Goal: Check status: Check status

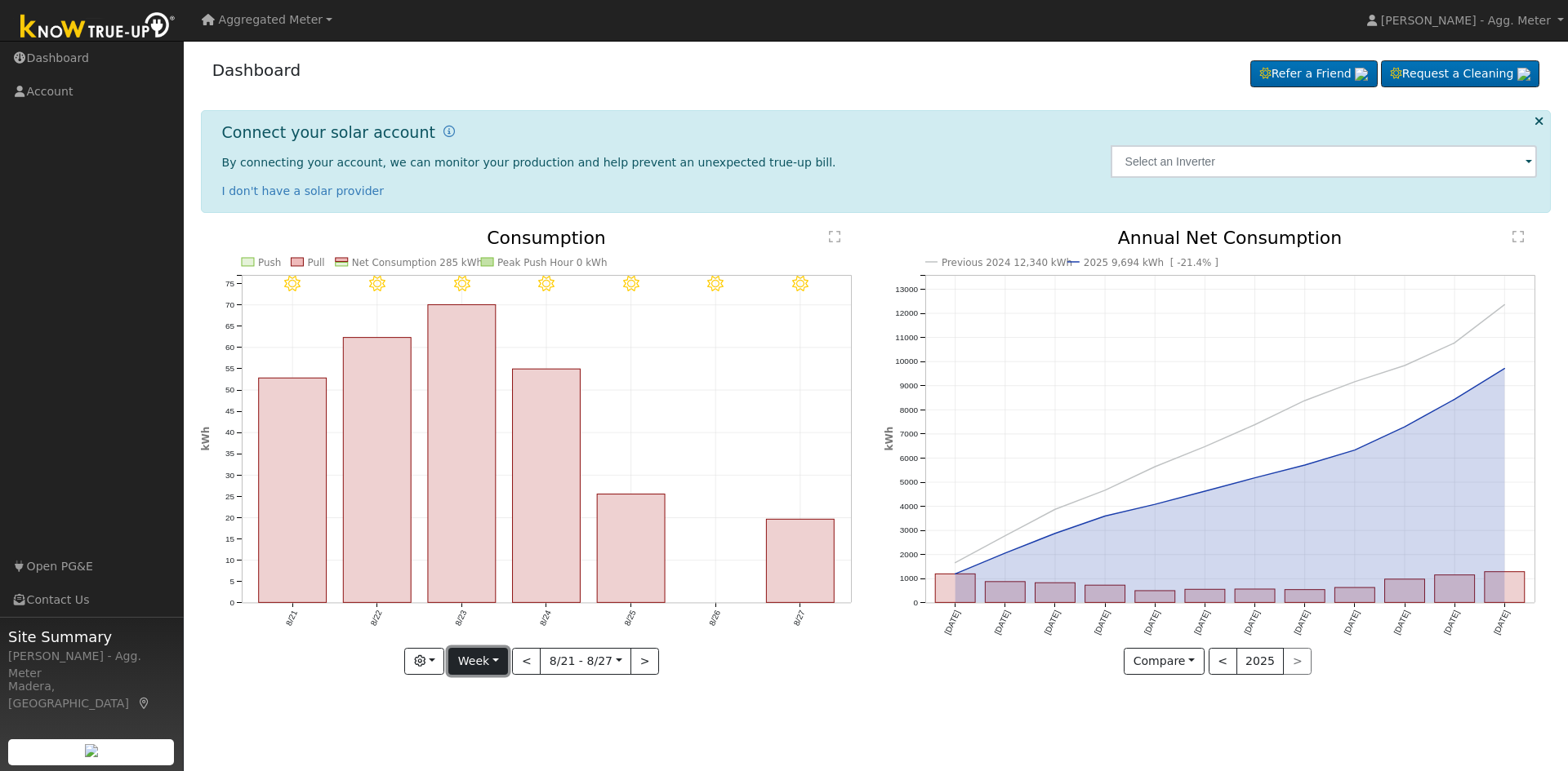
click at [470, 666] on button "Week" at bounding box center [478, 661] width 60 height 27
click at [509, 580] on link "Month" at bounding box center [506, 581] width 114 height 23
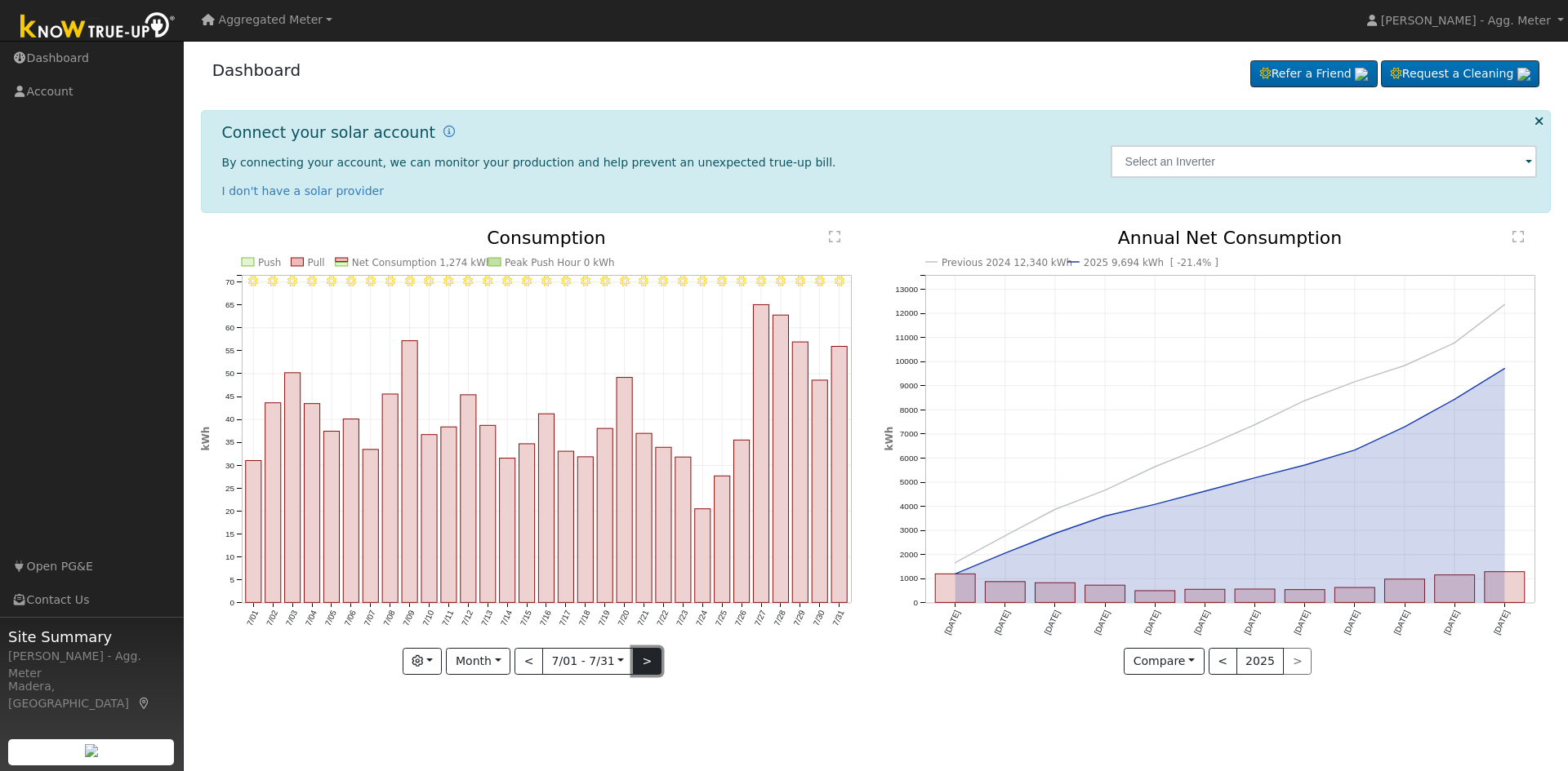
click at [643, 663] on button ">" at bounding box center [646, 661] width 28 height 27
type input "[DATE]"
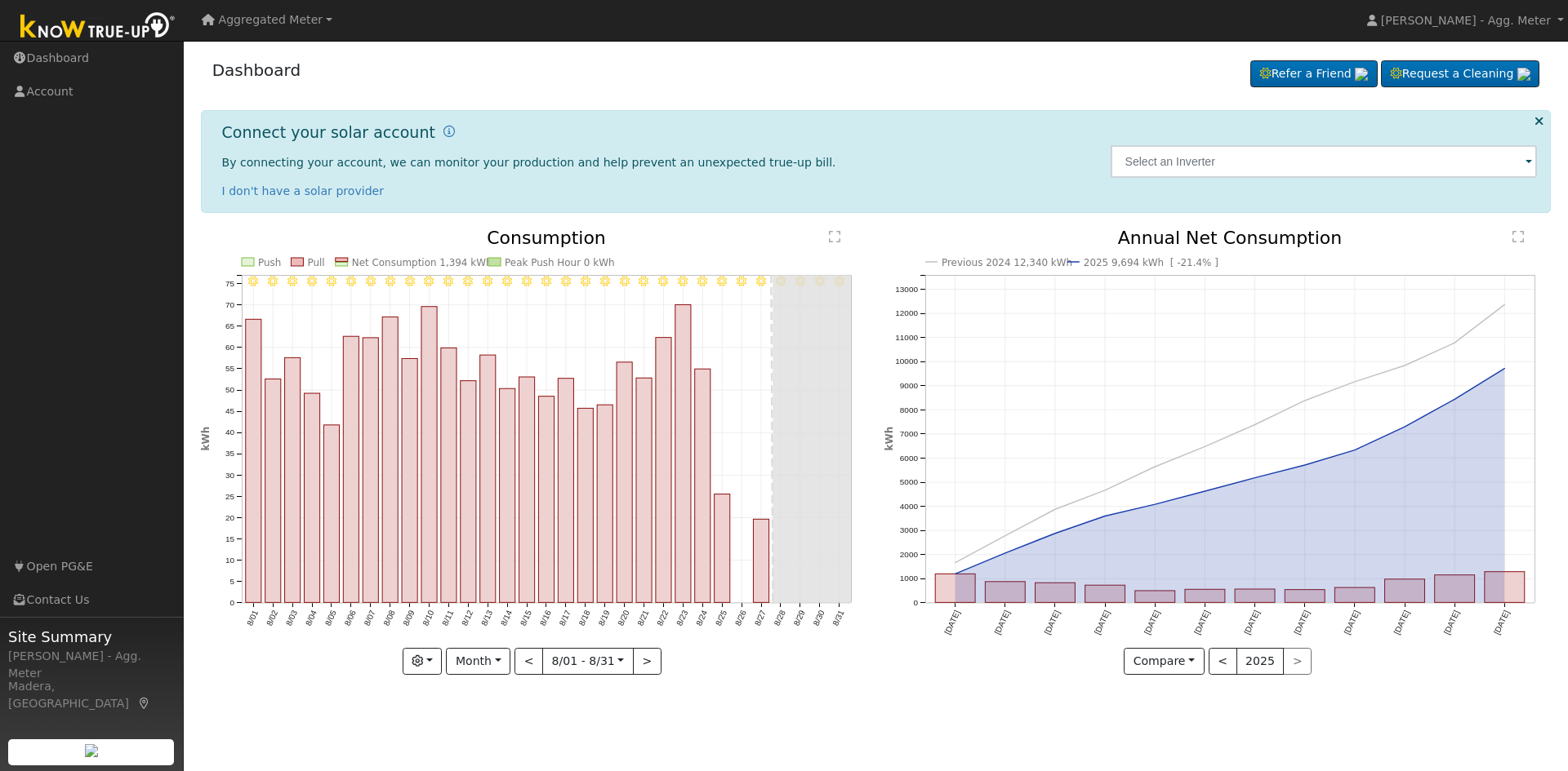
click at [289, 18] on span "Aggregated Meter" at bounding box center [271, 19] width 105 height 13
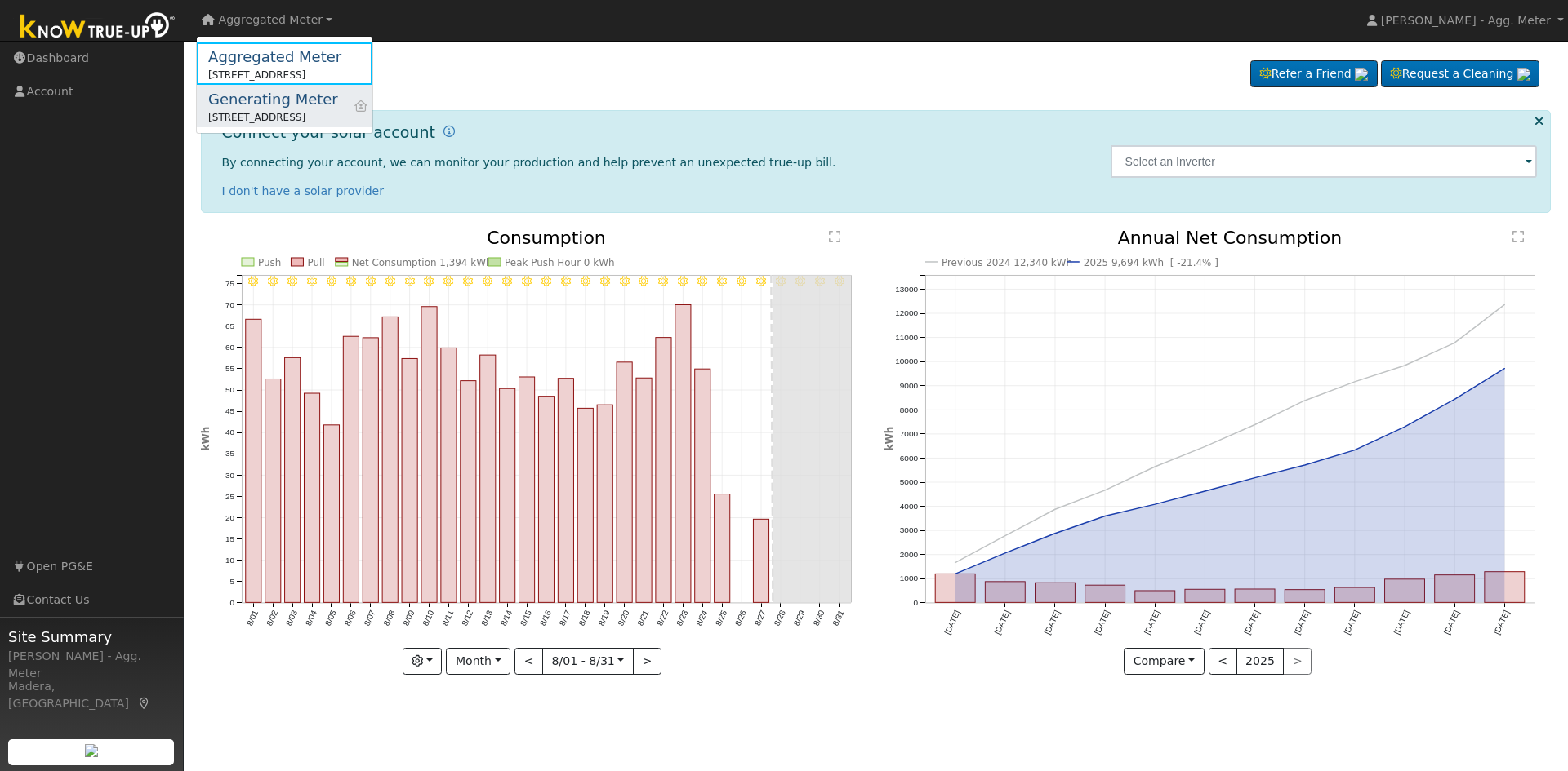
click at [282, 98] on div "Generating Meter" at bounding box center [273, 99] width 130 height 23
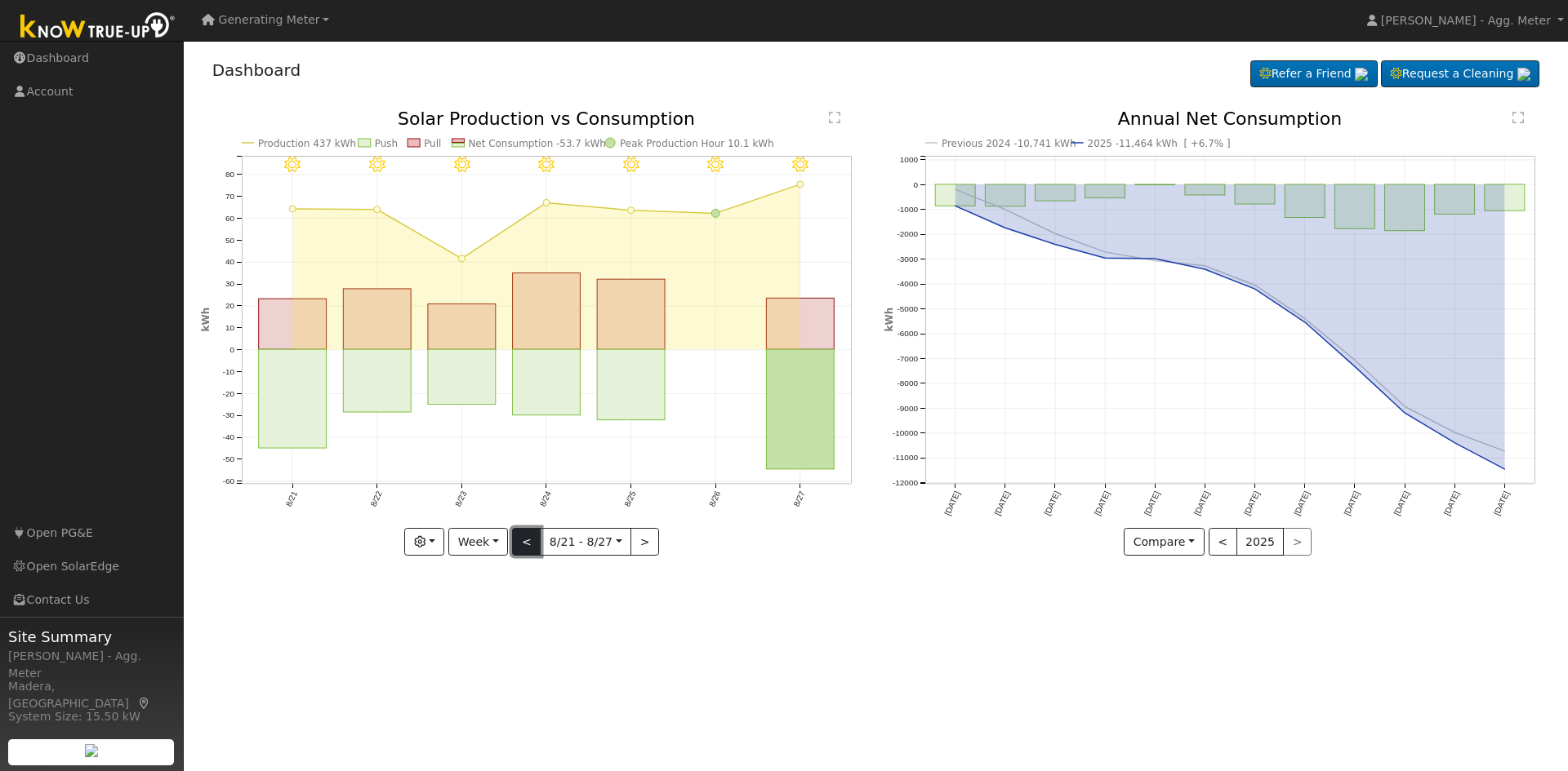
click at [530, 542] on button "<" at bounding box center [526, 542] width 28 height 27
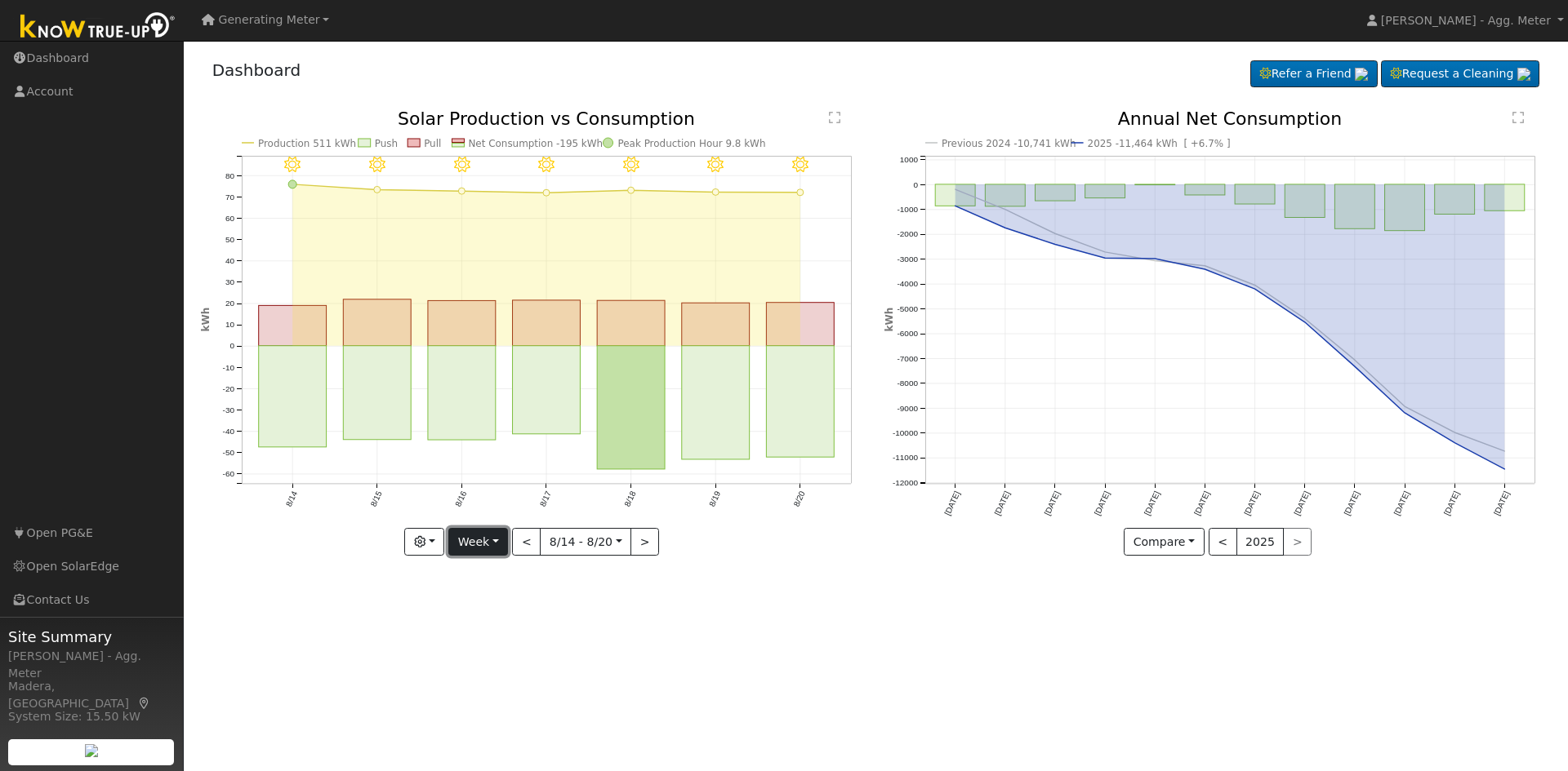
click at [480, 554] on button "Week" at bounding box center [478, 542] width 60 height 27
click at [485, 629] on link "Month" at bounding box center [506, 621] width 114 height 23
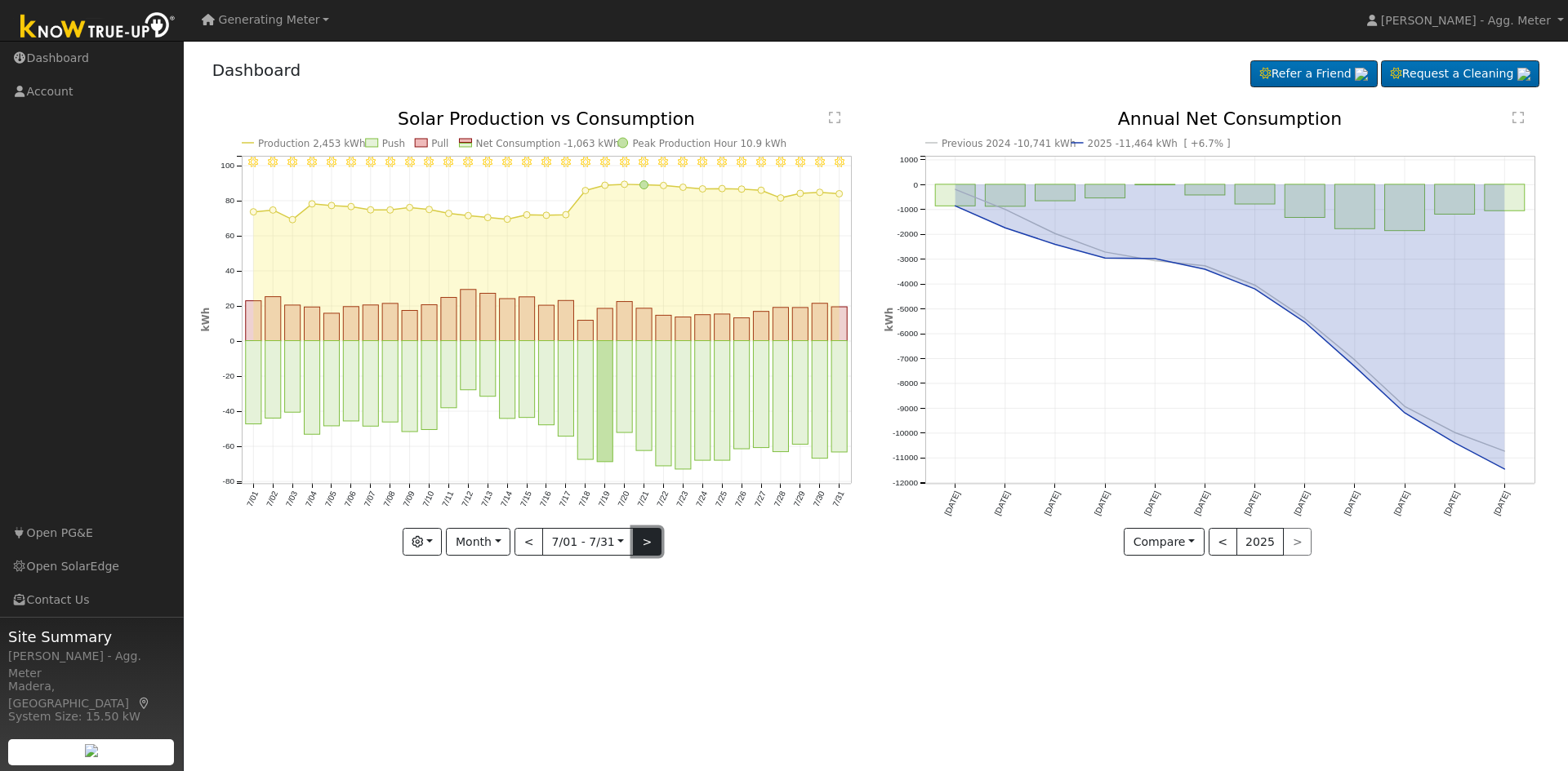
click at [644, 547] on button ">" at bounding box center [646, 542] width 28 height 27
type input "[DATE]"
